Goal: Information Seeking & Learning: Learn about a topic

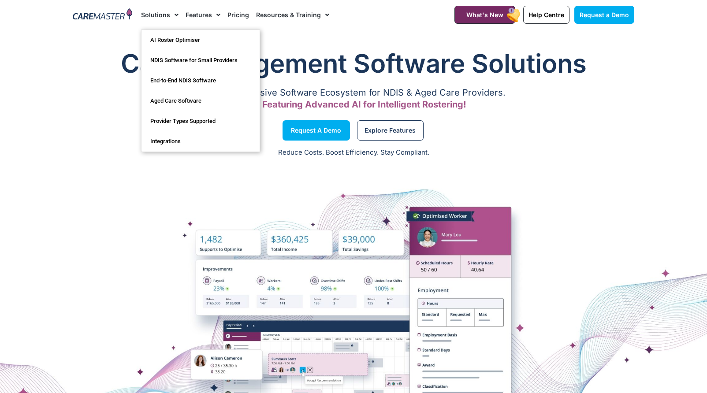
click at [170, 12] on span "Menu" at bounding box center [174, 14] width 8 height 15
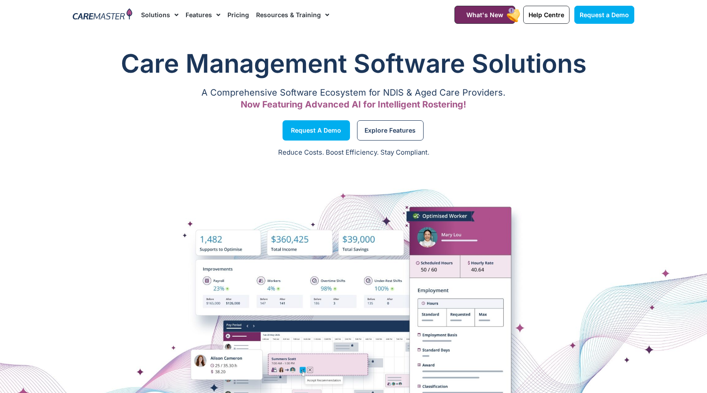
click at [170, 12] on span "Menu" at bounding box center [174, 14] width 8 height 15
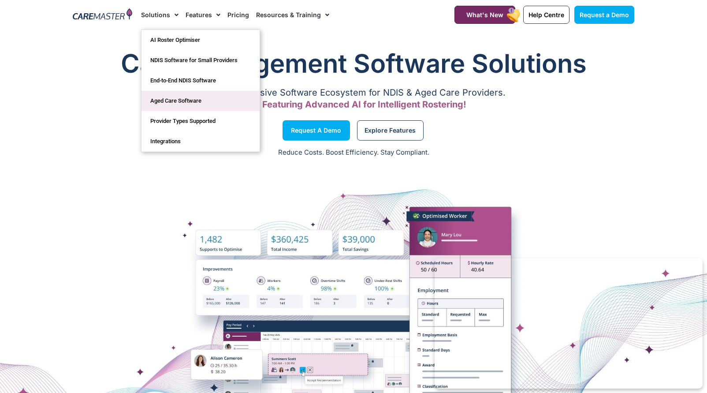
click at [188, 100] on link "Aged Care Software" at bounding box center [201, 101] width 118 height 20
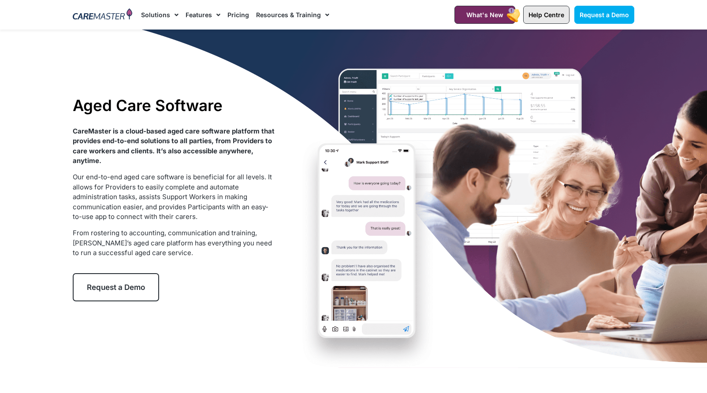
click at [545, 19] on link "Help Centre" at bounding box center [546, 15] width 46 height 18
click at [475, 14] on span "What's New" at bounding box center [485, 14] width 37 height 7
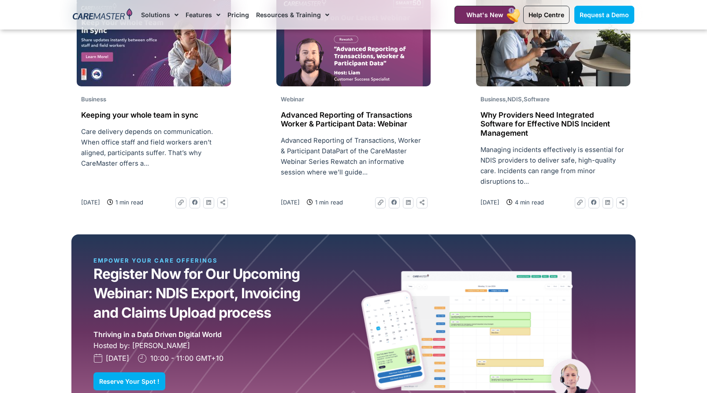
scroll to position [739, 0]
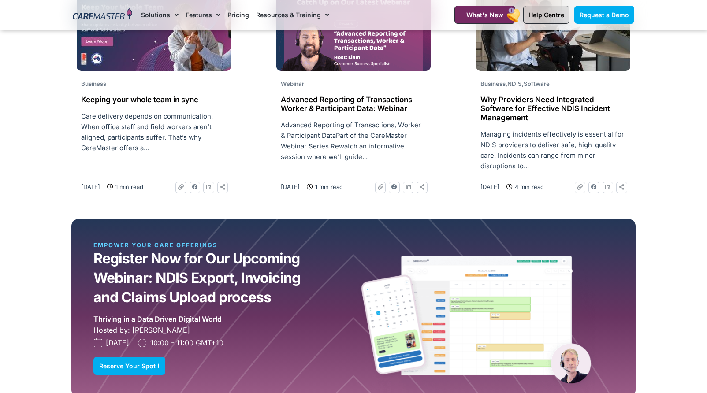
click at [543, 17] on span "Help Centre" at bounding box center [547, 14] width 36 height 7
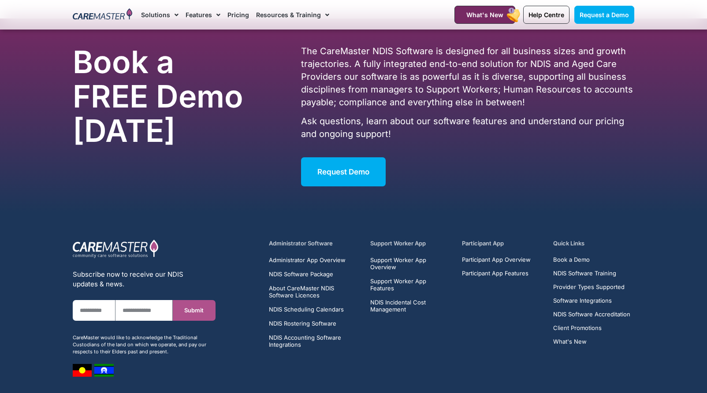
scroll to position [2493, 0]
